Goal: Obtain resource: Obtain resource

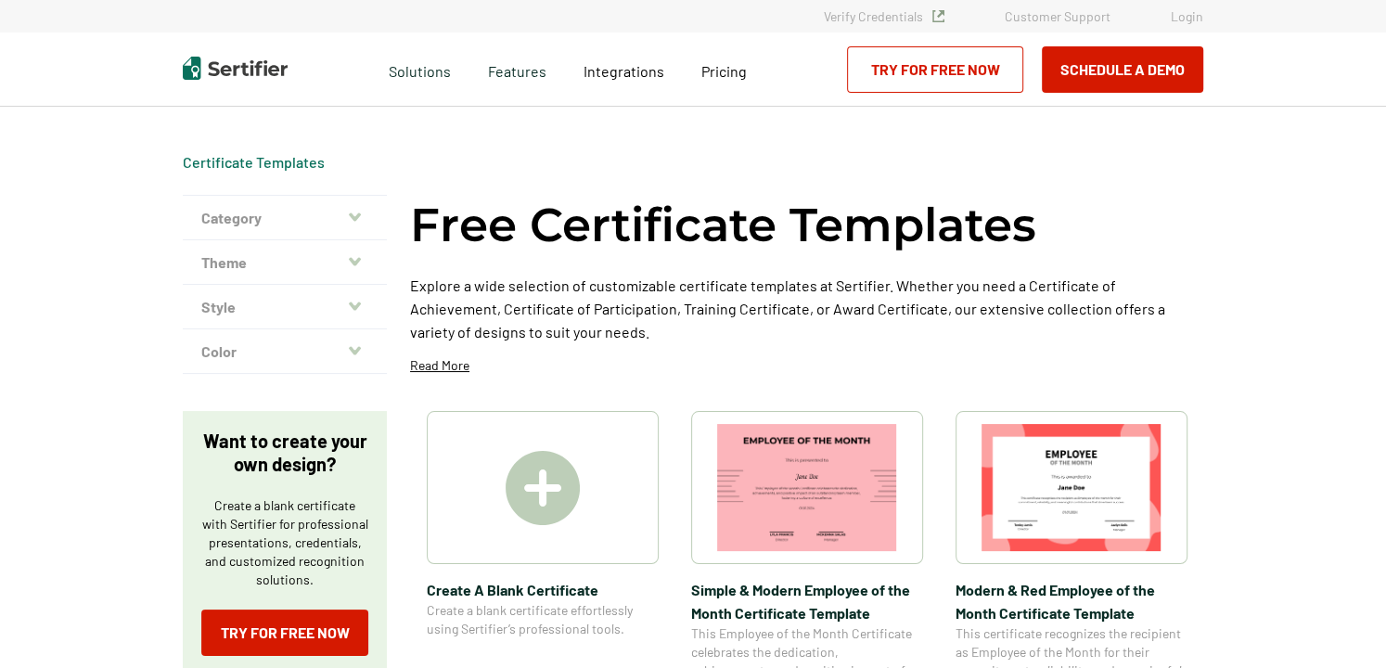
scroll to position [93, 0]
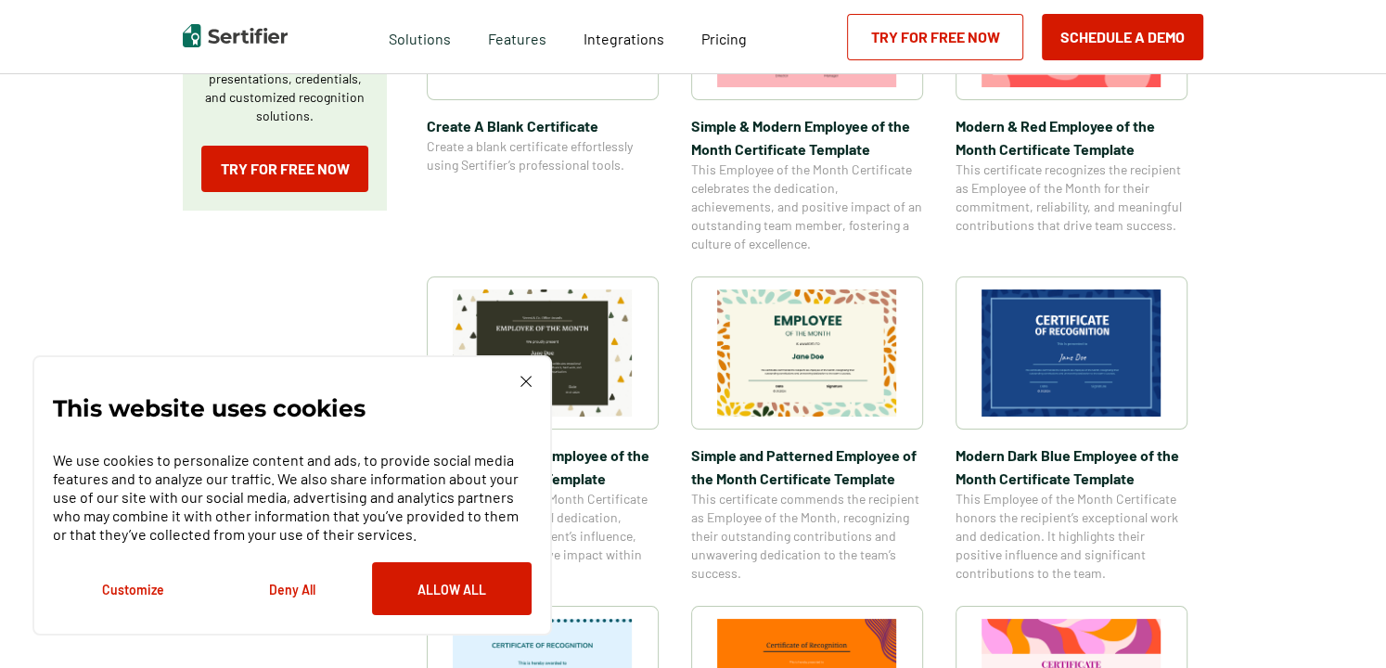
scroll to position [556, 0]
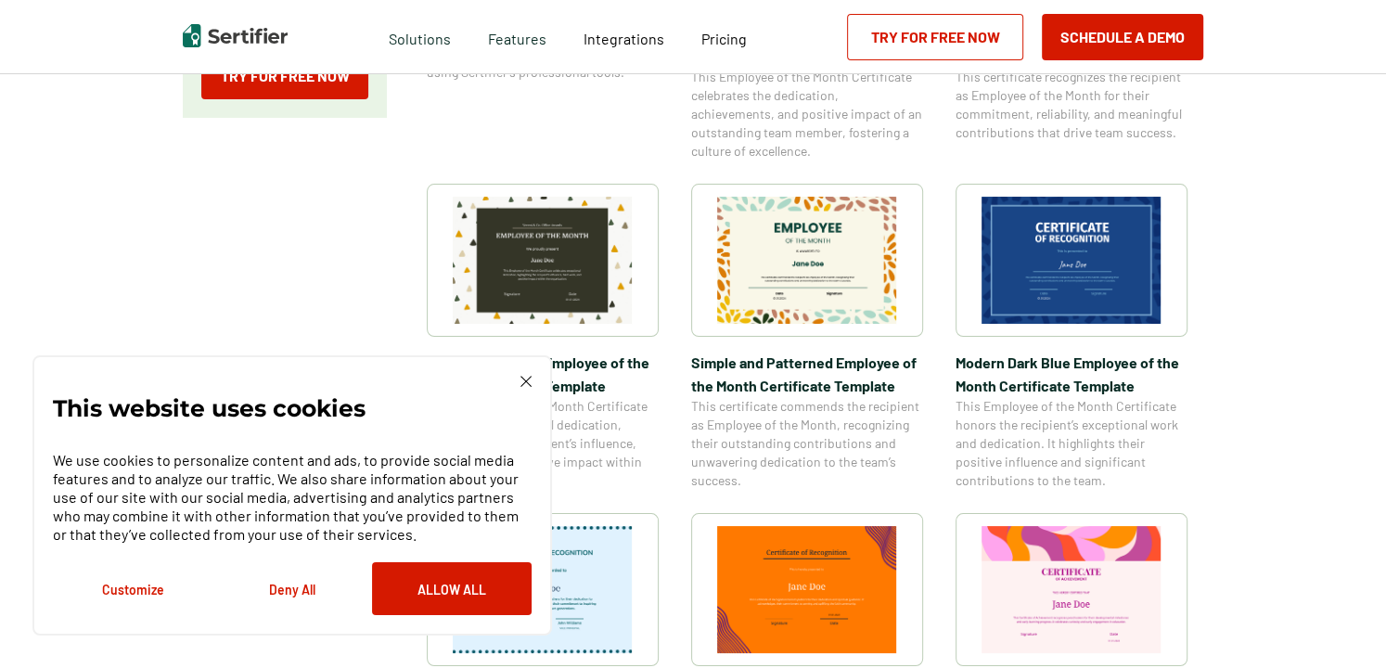
click at [522, 380] on img at bounding box center [525, 381] width 11 height 11
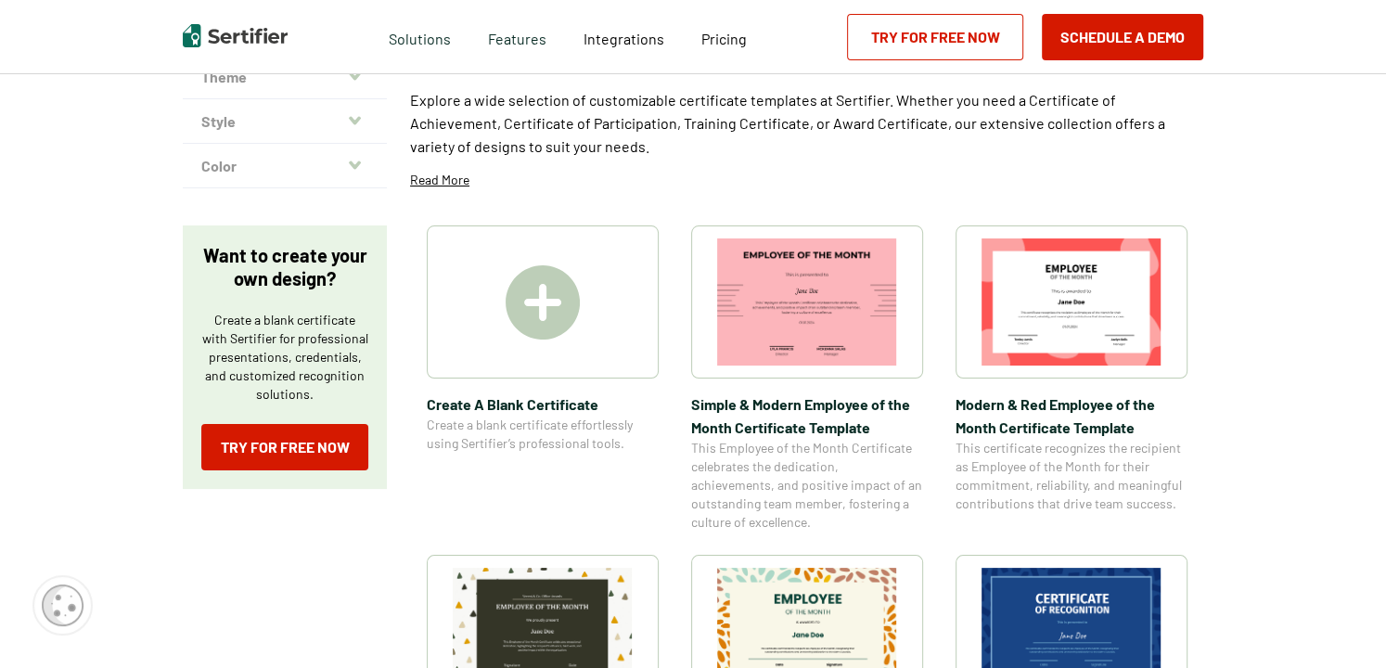
scroll to position [278, 0]
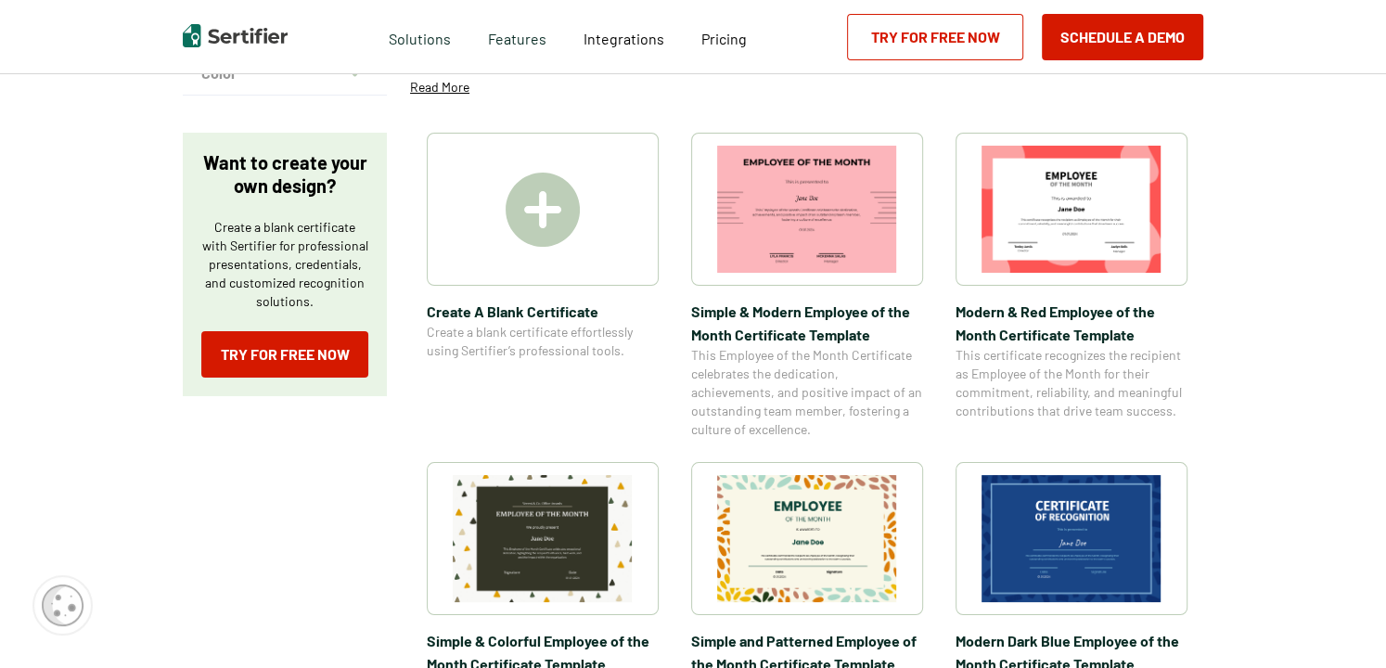
click at [553, 228] on img at bounding box center [542, 209] width 74 height 74
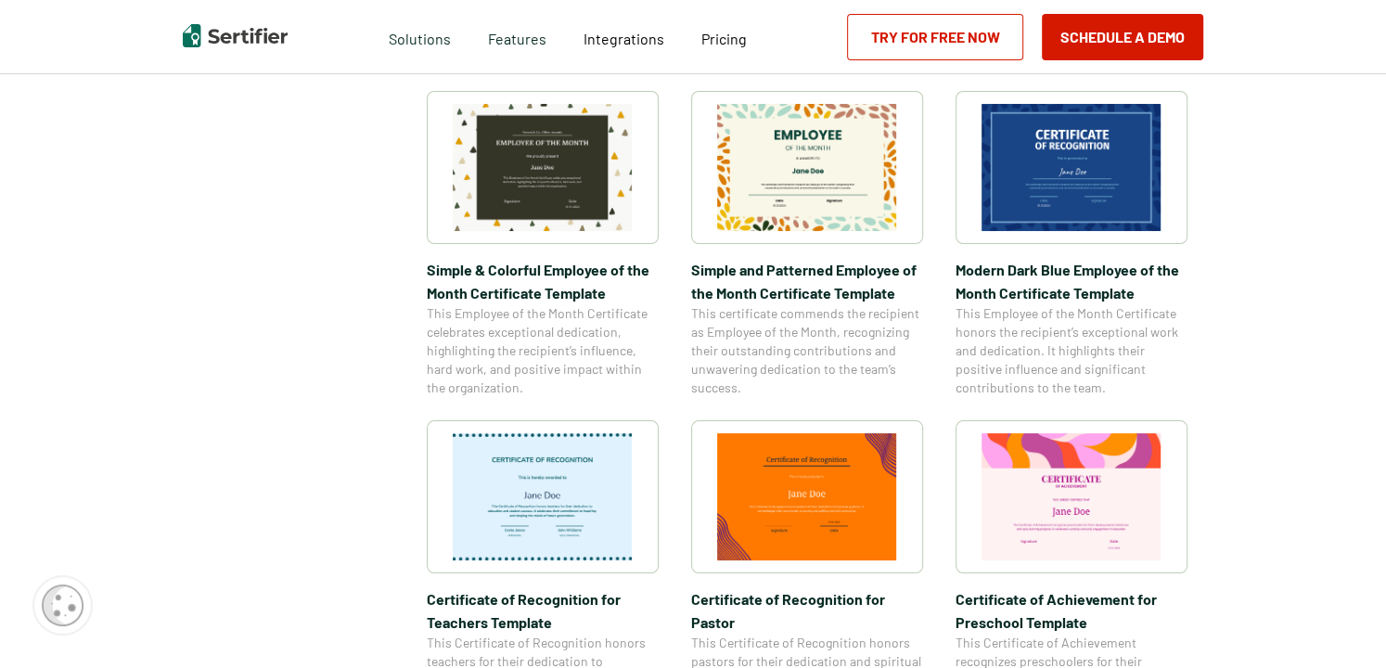
scroll to position [742, 0]
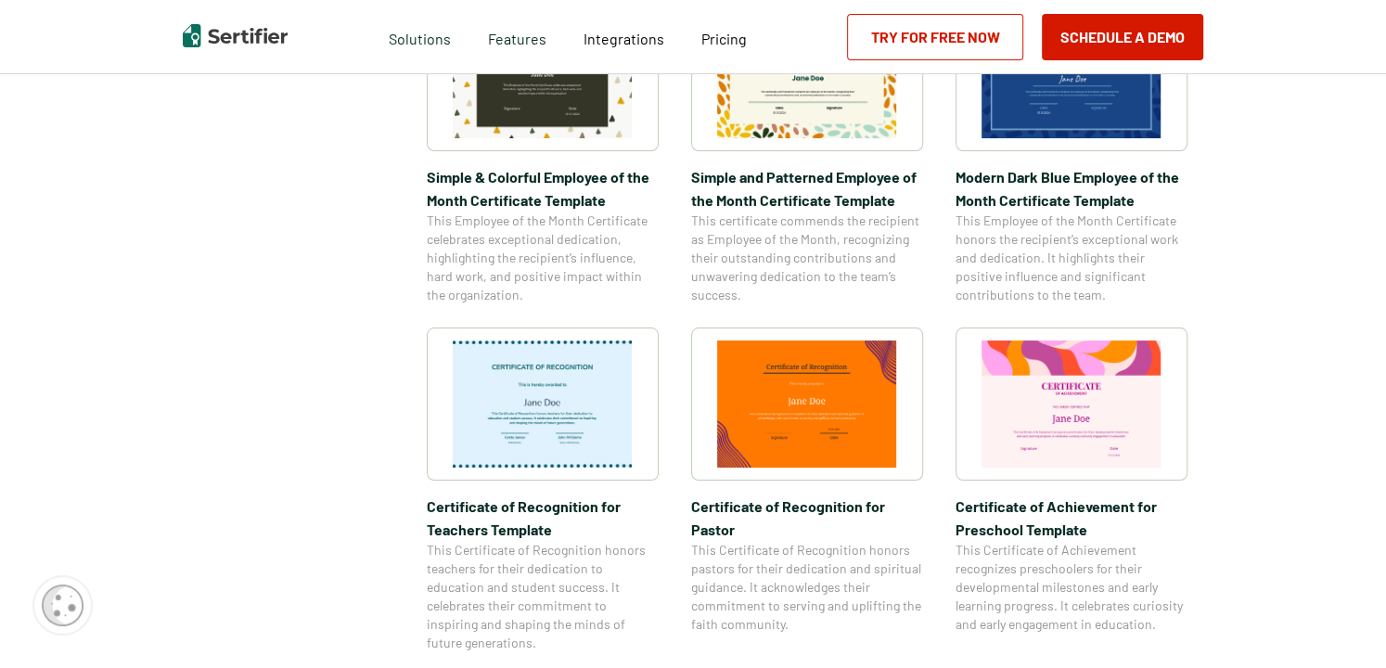
click at [584, 400] on img at bounding box center [543, 403] width 180 height 127
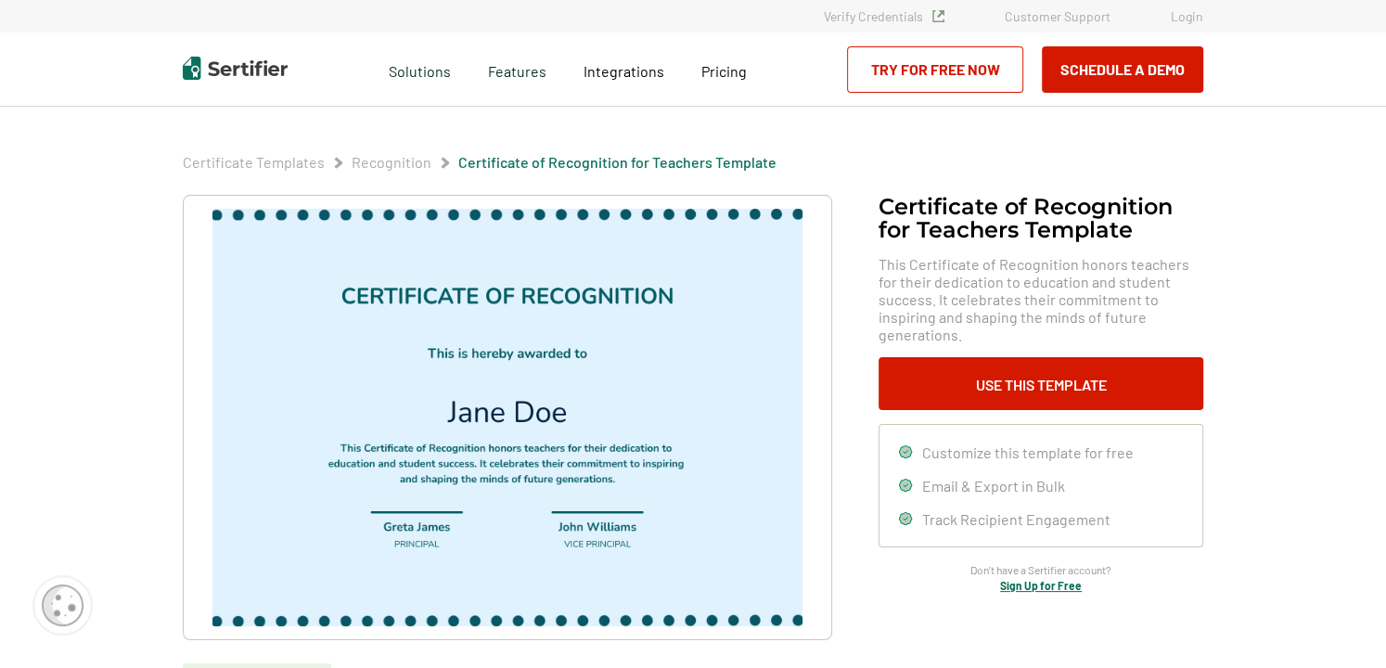
click at [560, 221] on img at bounding box center [507, 417] width 590 height 417
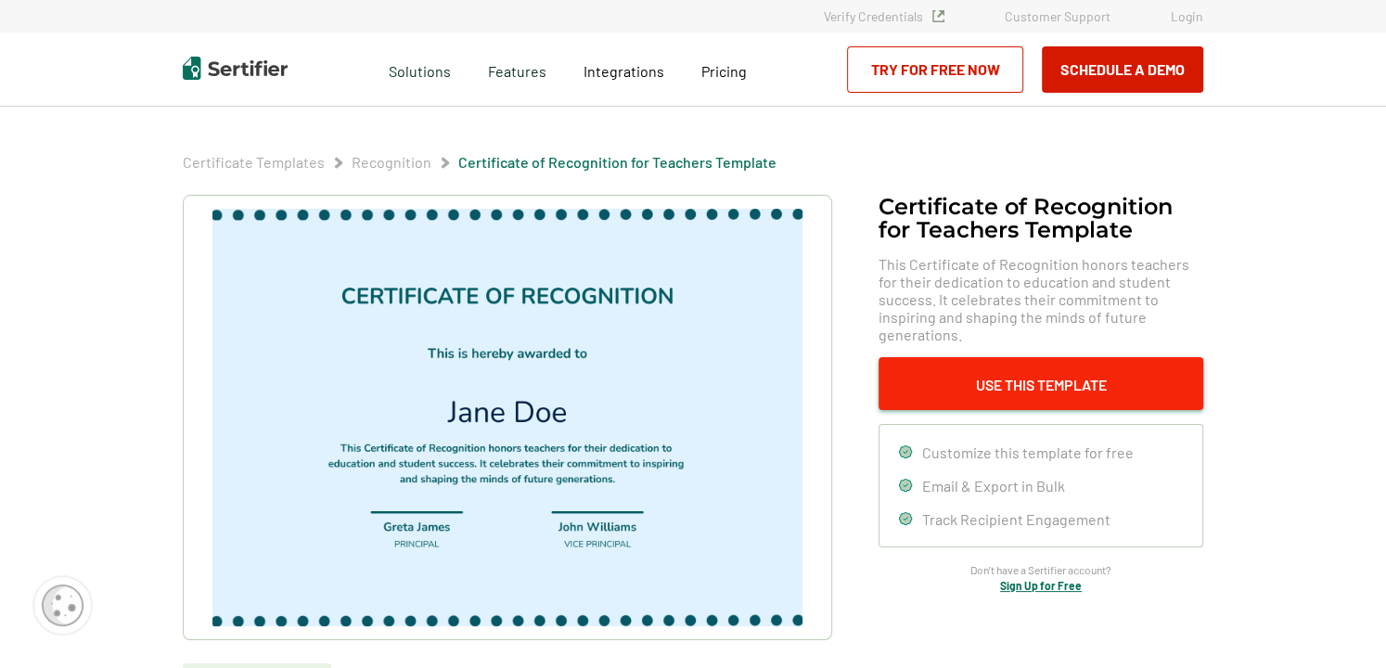
click at [1036, 364] on button "Use This Template" at bounding box center [1040, 383] width 325 height 53
